Goal: Information Seeking & Learning: Learn about a topic

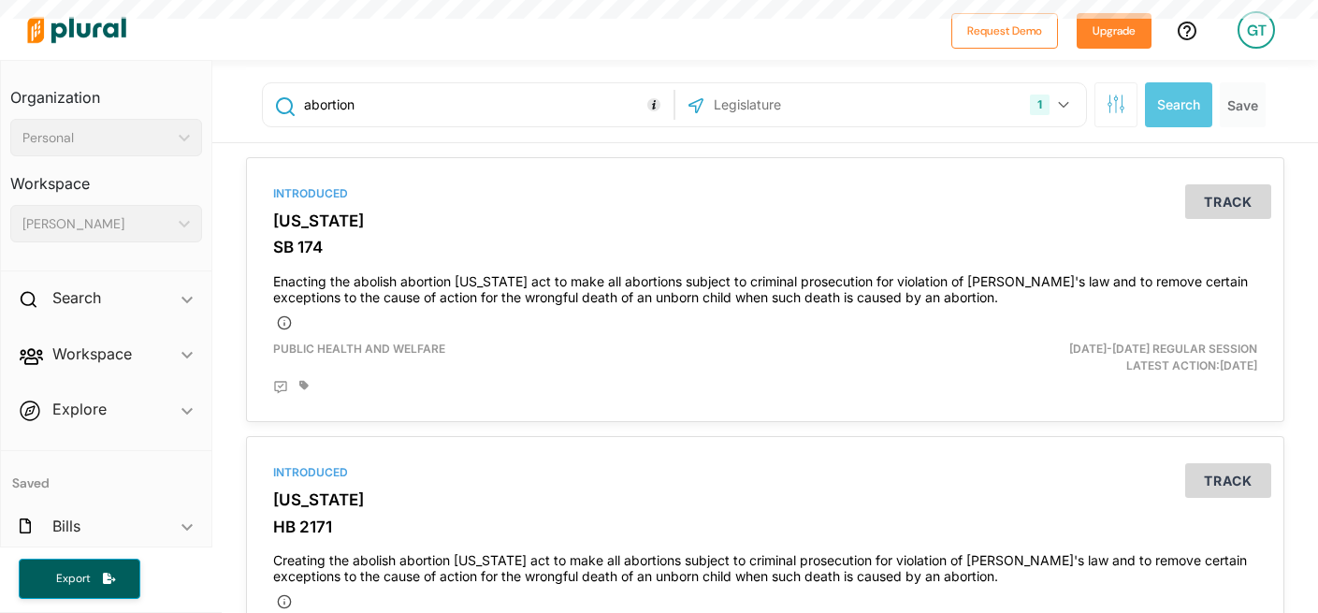
select select "English"
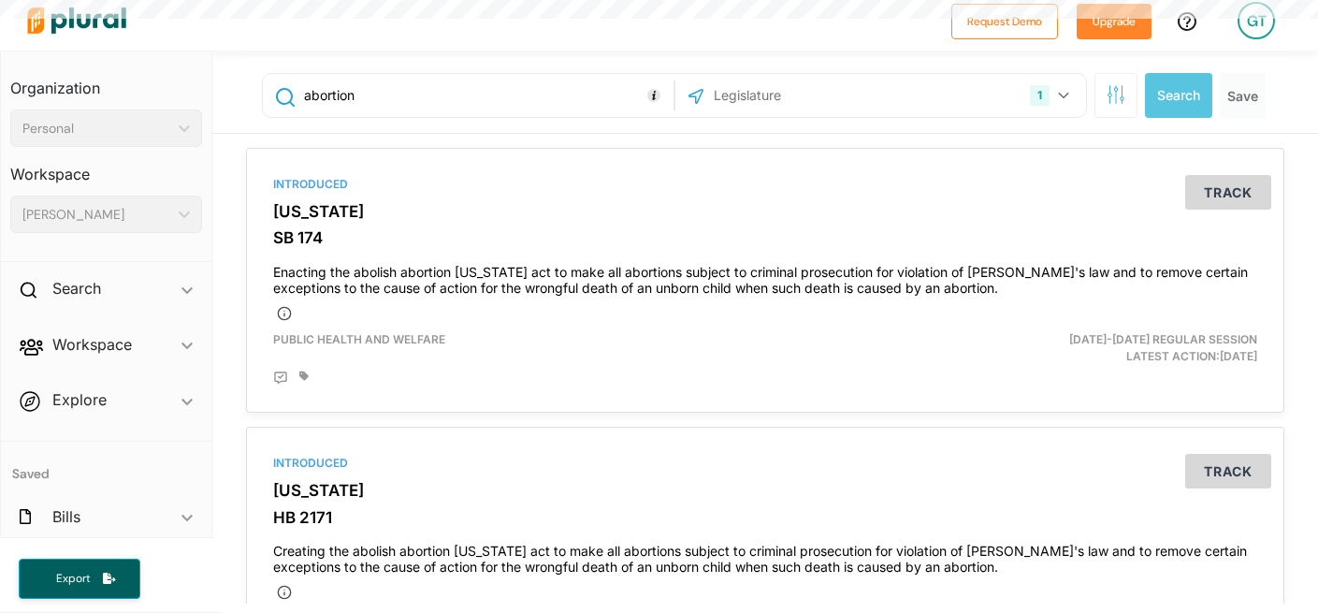
scroll to position [33, 0]
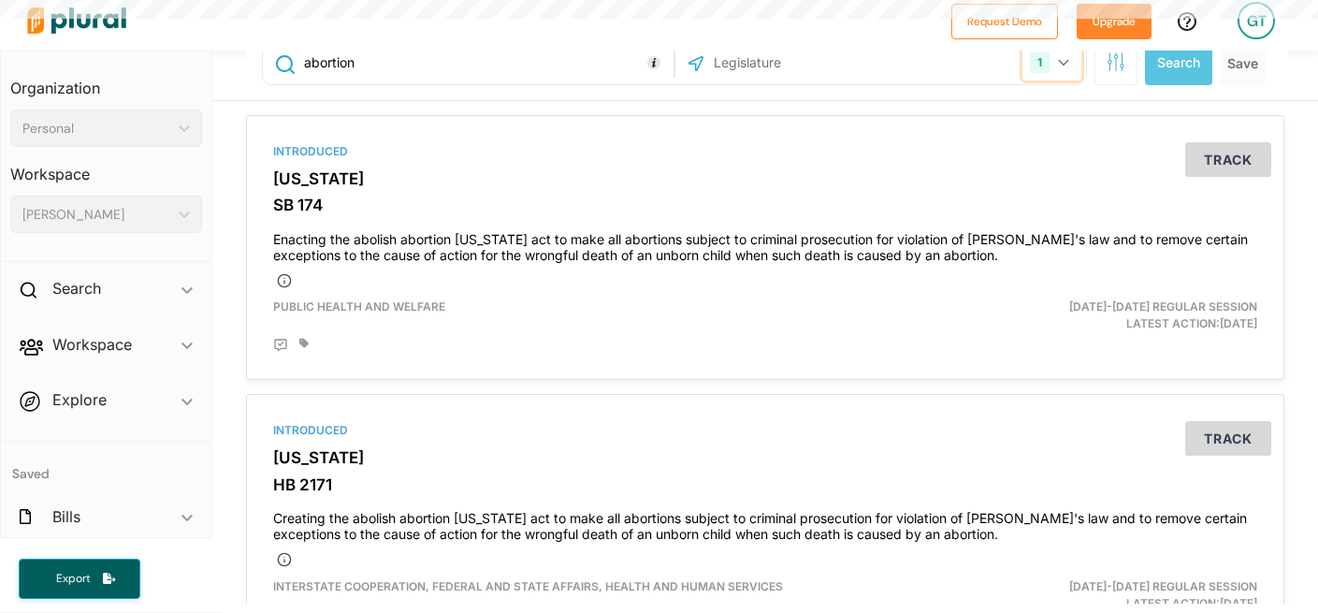
click at [1046, 67] on button "1" at bounding box center [1051, 63] width 59 height 36
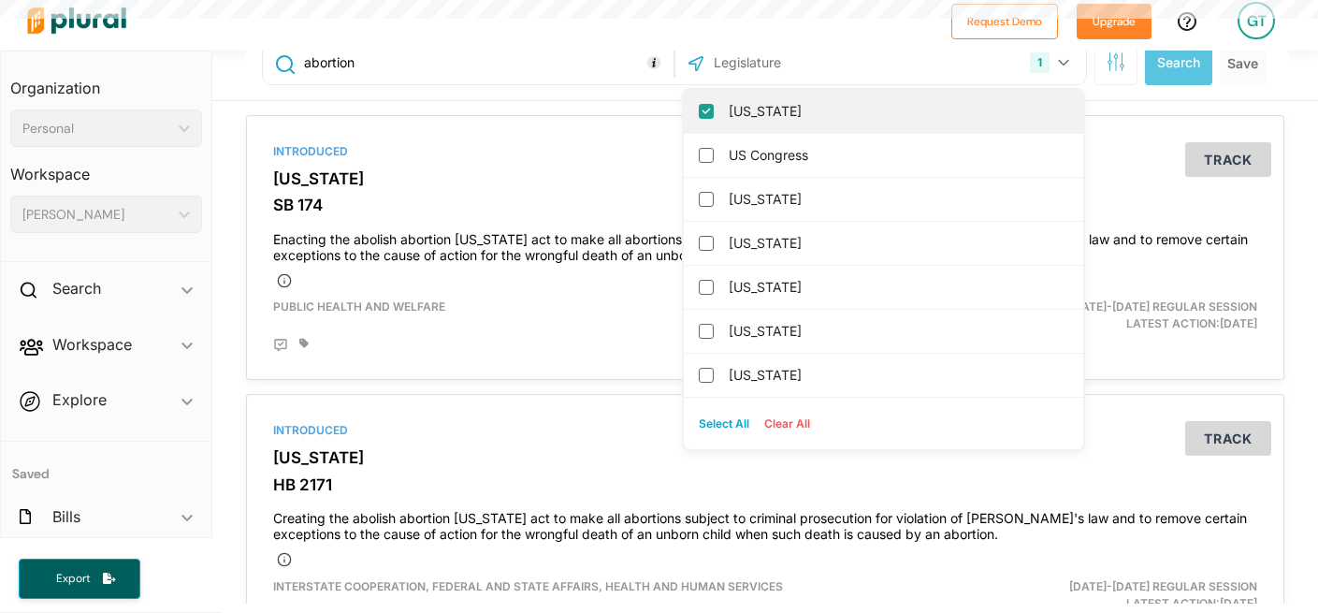
click at [699, 112] on input "[US_STATE]" at bounding box center [706, 111] width 15 height 15
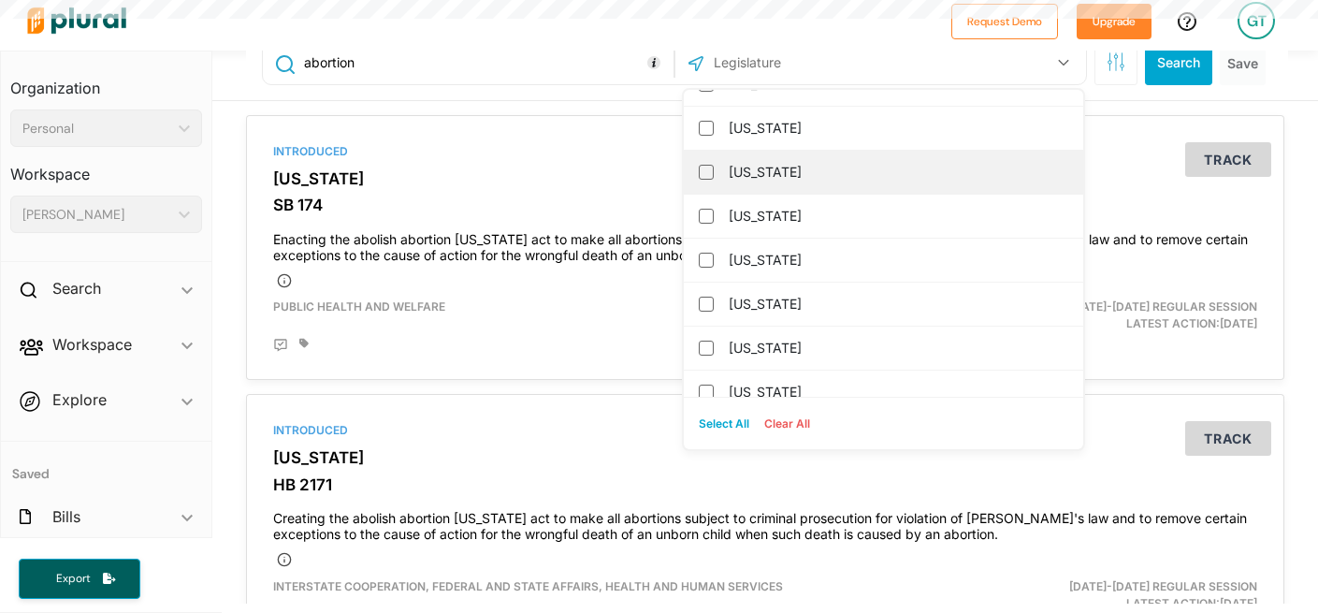
scroll to position [643, 0]
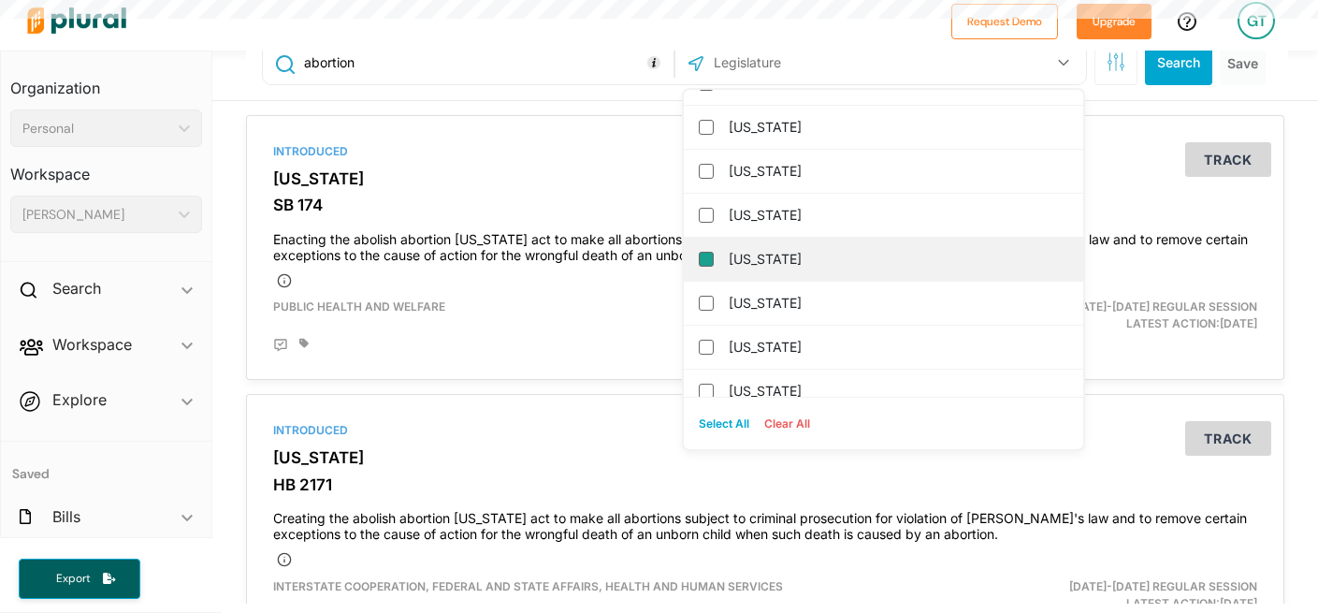
click at [699, 263] on input "[US_STATE]" at bounding box center [706, 259] width 15 height 15
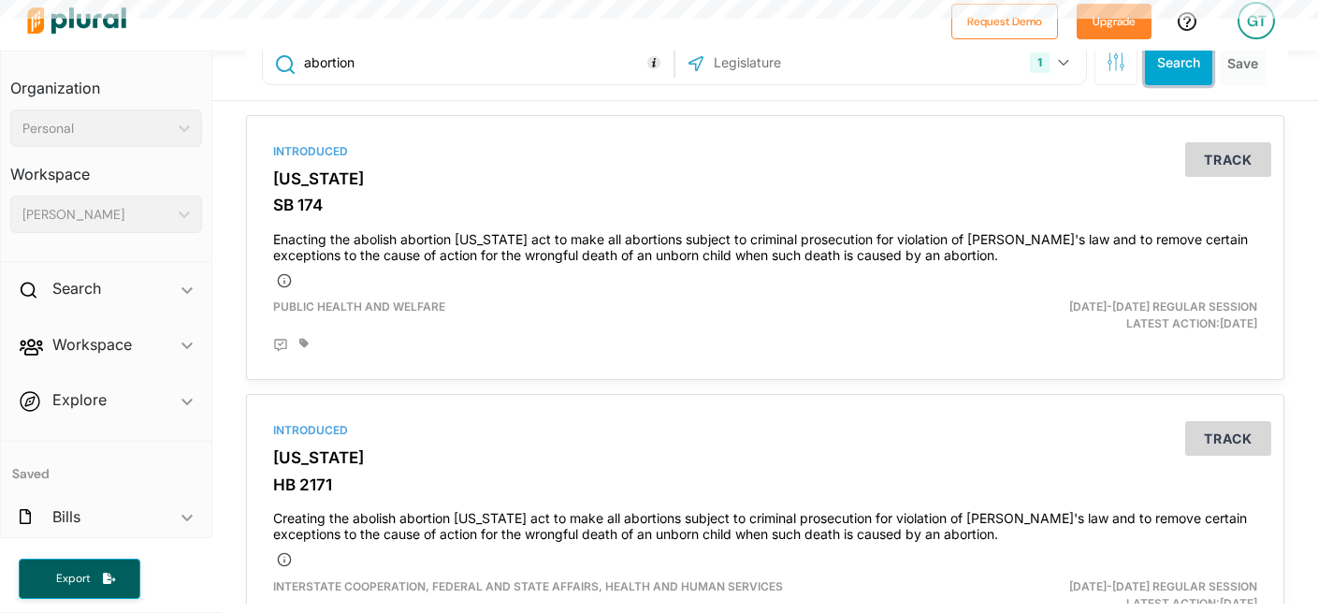
click at [1149, 73] on button "Search" at bounding box center [1178, 62] width 67 height 45
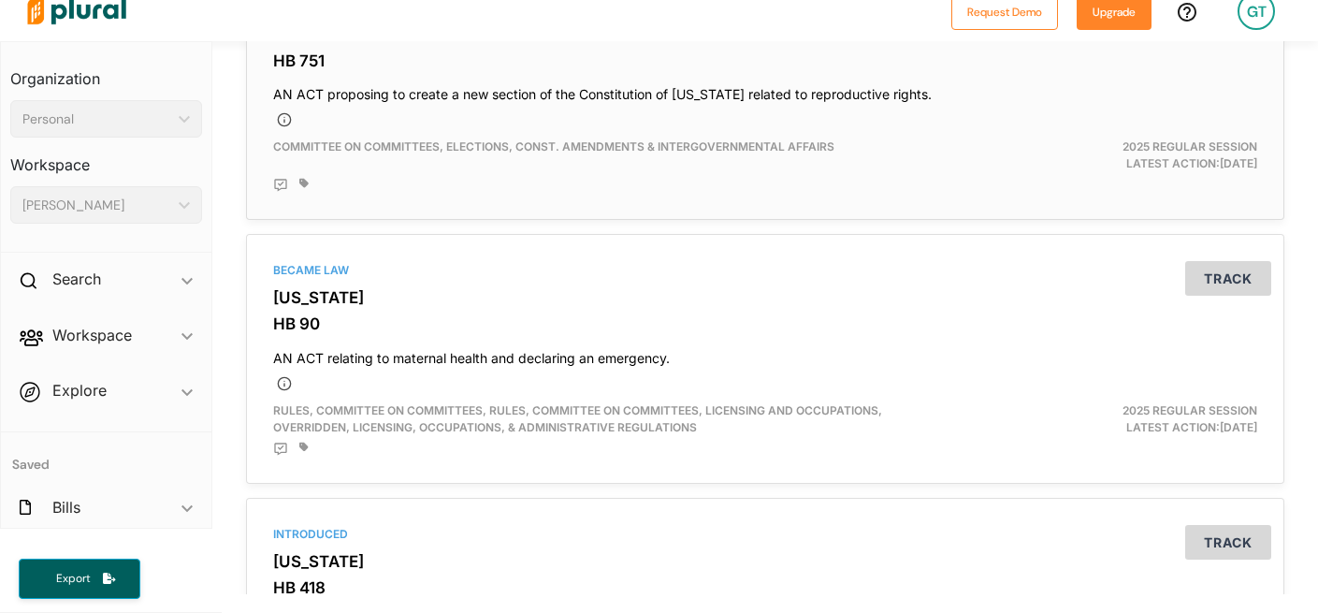
scroll to position [1821, 0]
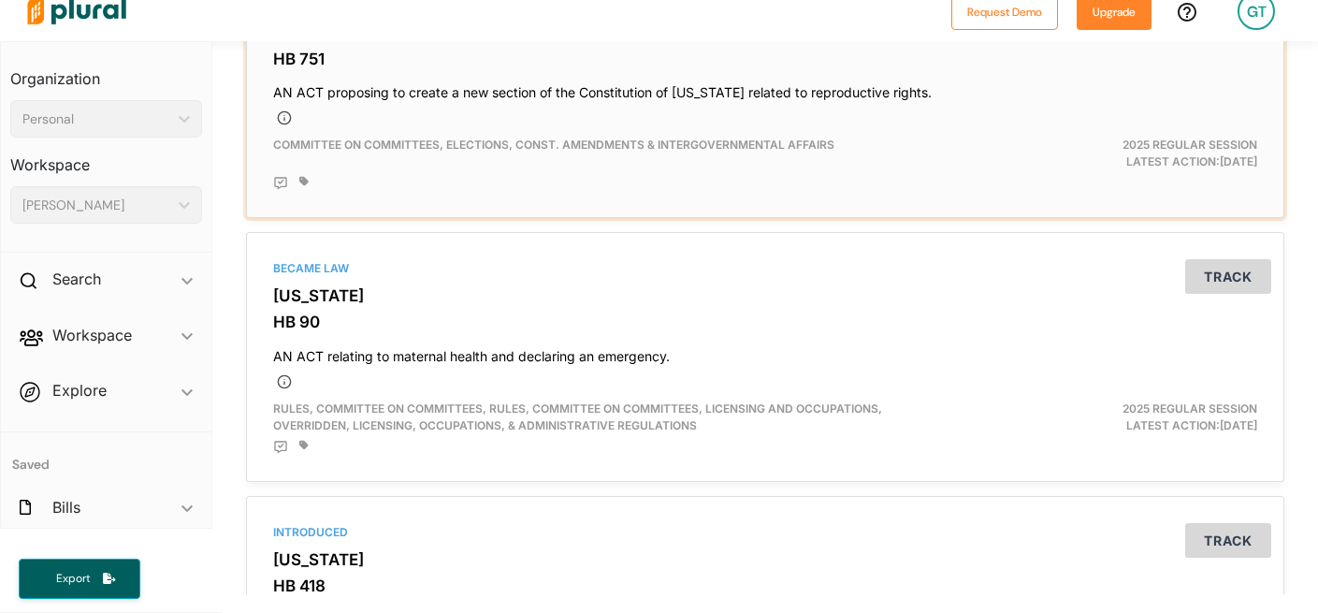
click at [301, 89] on h4 "AN ACT proposing to create a new section of the Constitution of [US_STATE] rela…" at bounding box center [765, 88] width 984 height 25
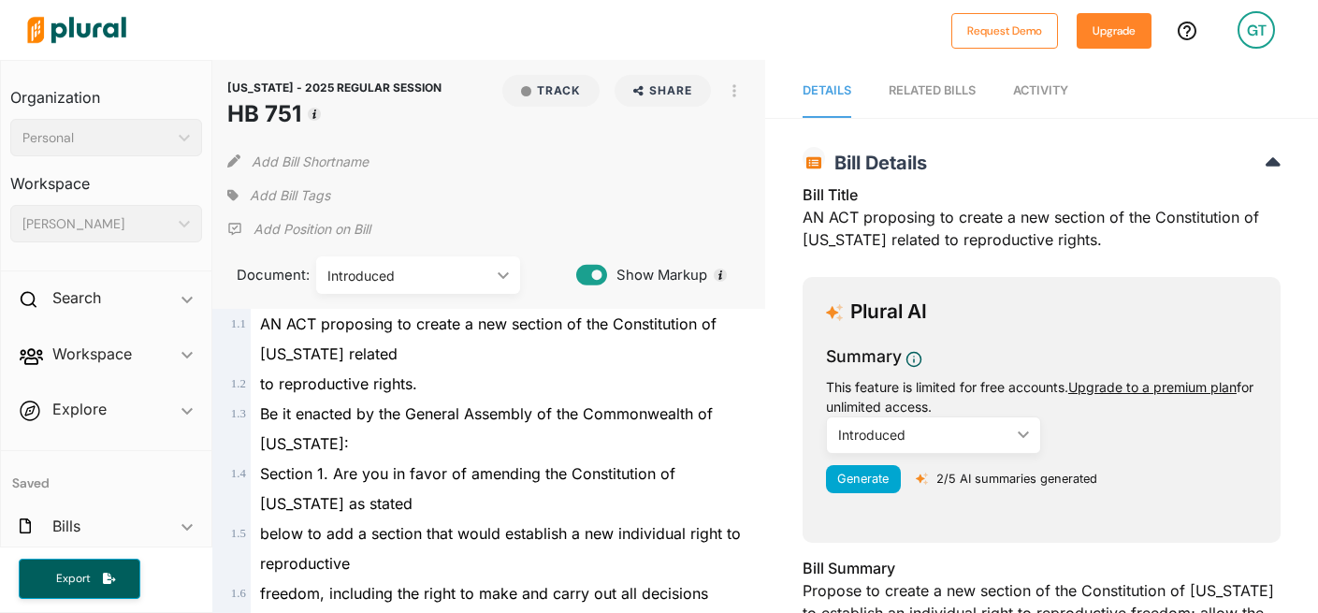
click at [951, 91] on div "RELATED BILLS" at bounding box center [932, 90] width 87 height 18
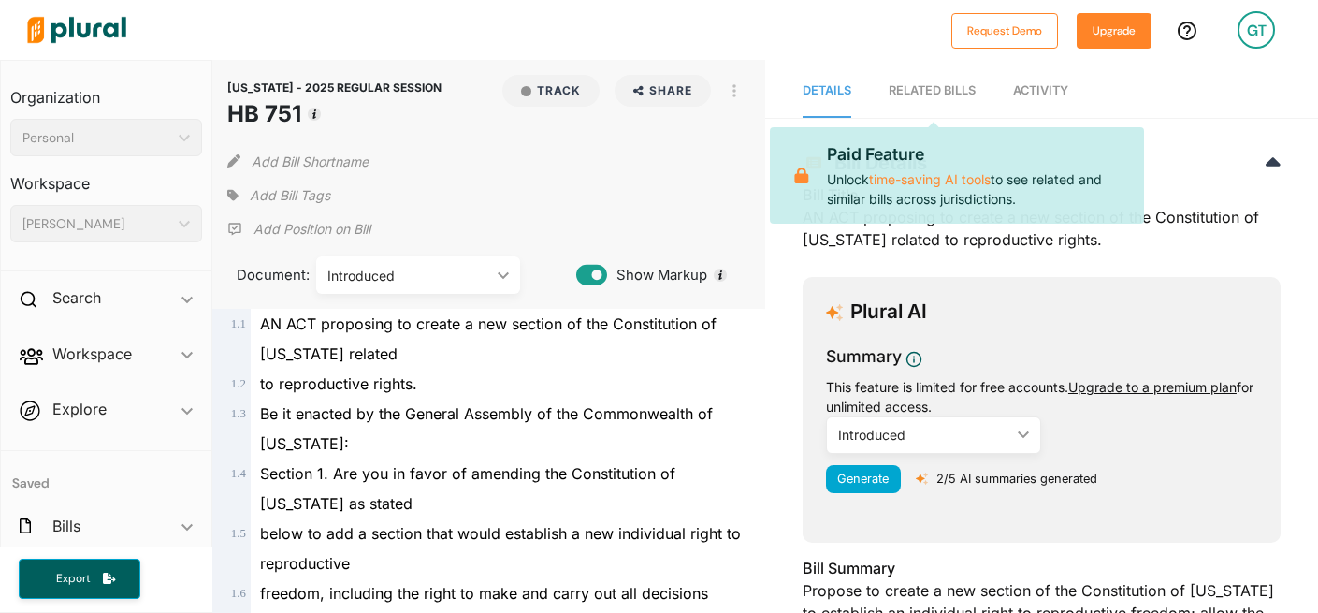
click at [951, 91] on div "RELATED BILLS" at bounding box center [932, 90] width 87 height 18
click at [1028, 89] on span "Activity" at bounding box center [1040, 90] width 55 height 14
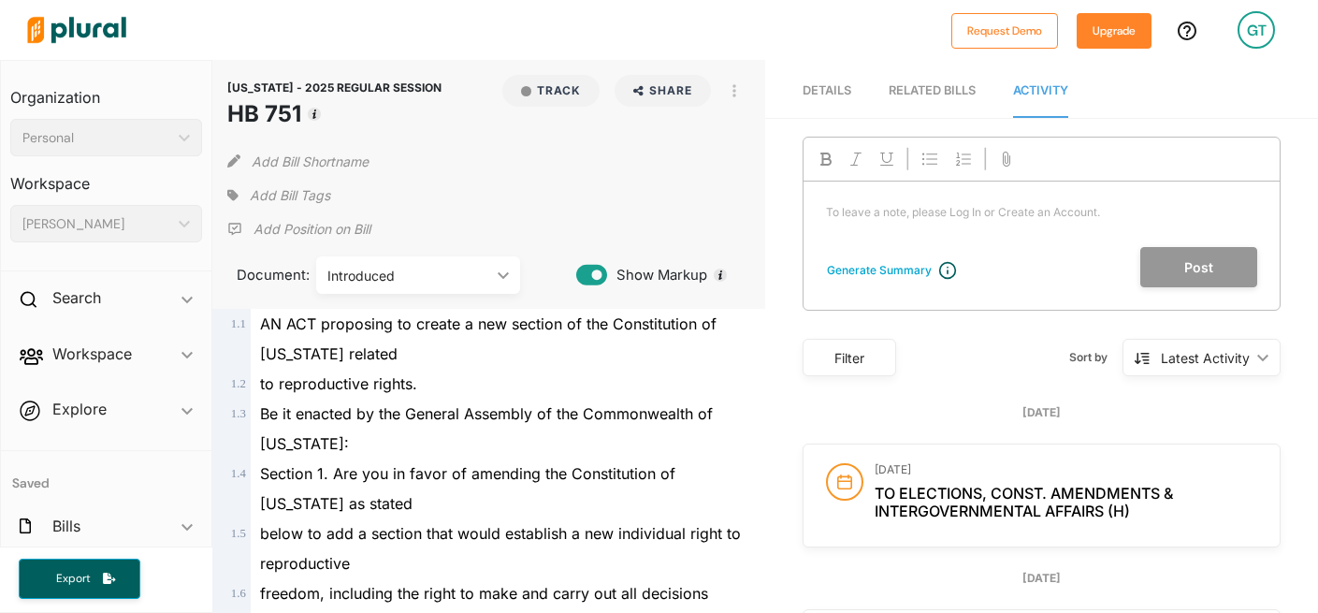
click at [820, 94] on span "Details" at bounding box center [826, 90] width 49 height 14
